Goal: Task Accomplishment & Management: Use online tool/utility

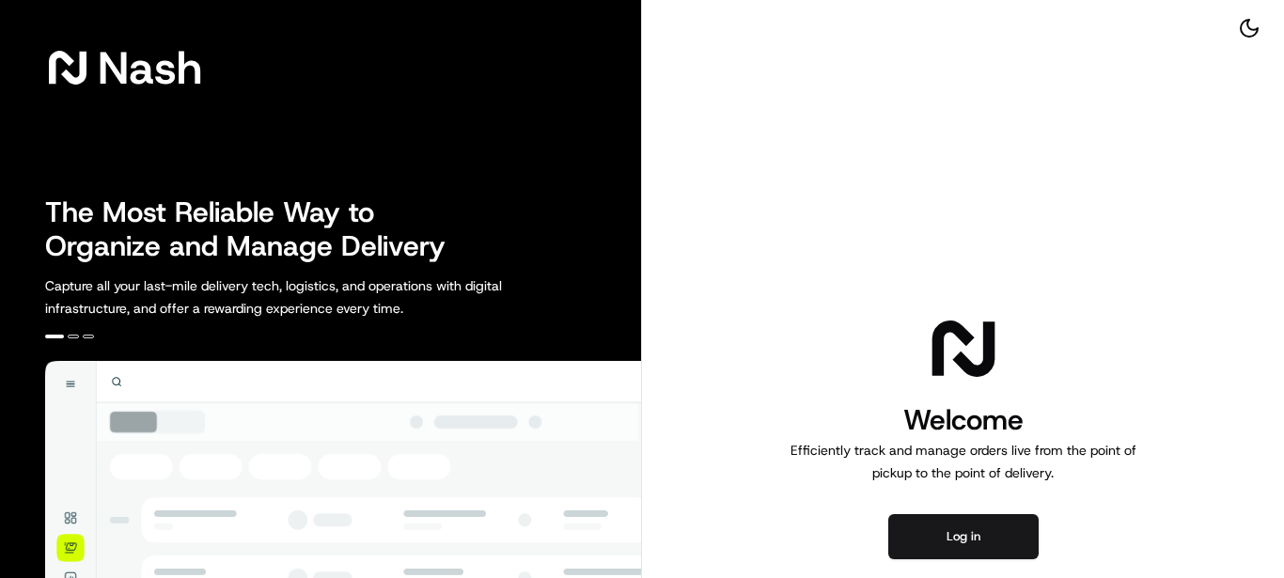
click at [1035, 526] on button "Log in" at bounding box center [964, 536] width 150 height 45
